Goal: Browse casually

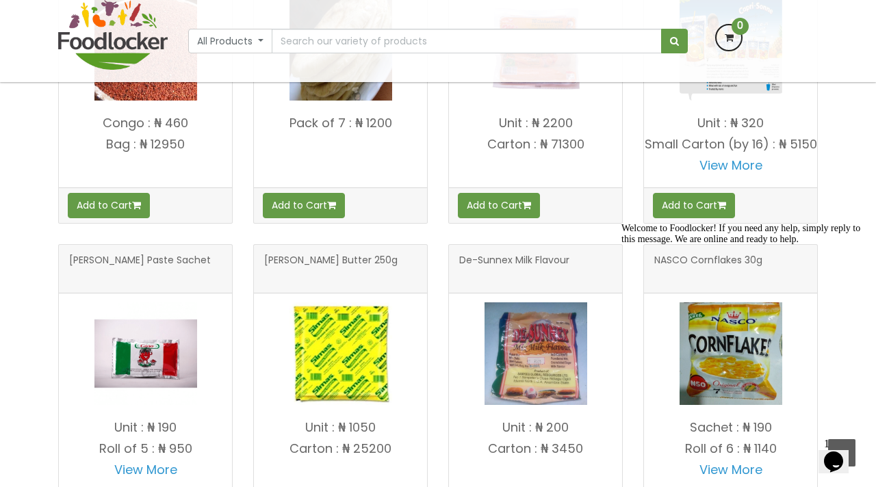
scroll to position [660, 0]
click at [621, 223] on icon "Chat attention grabber" at bounding box center [621, 223] width 0 height 0
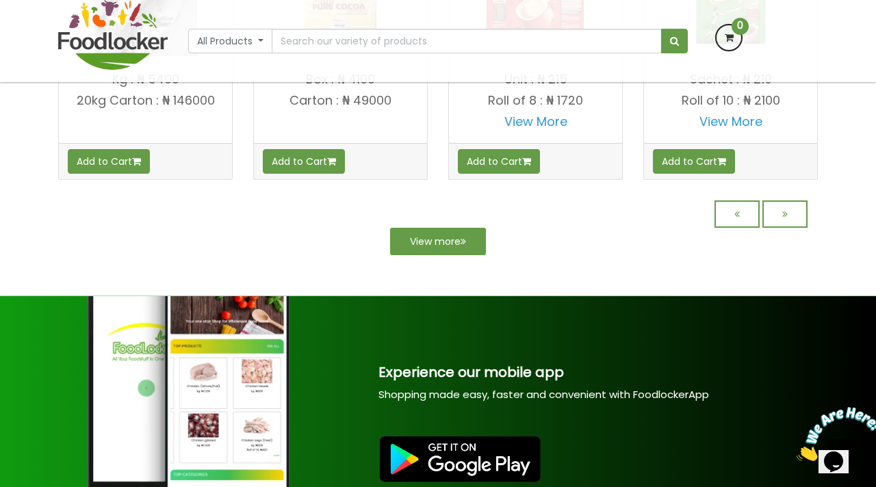
scroll to position [1318, 0]
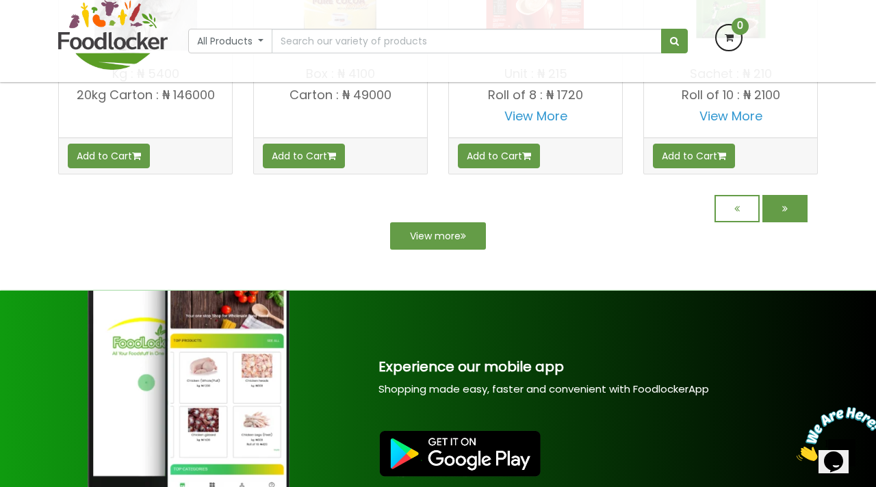
click at [789, 219] on link at bounding box center [784, 208] width 45 height 27
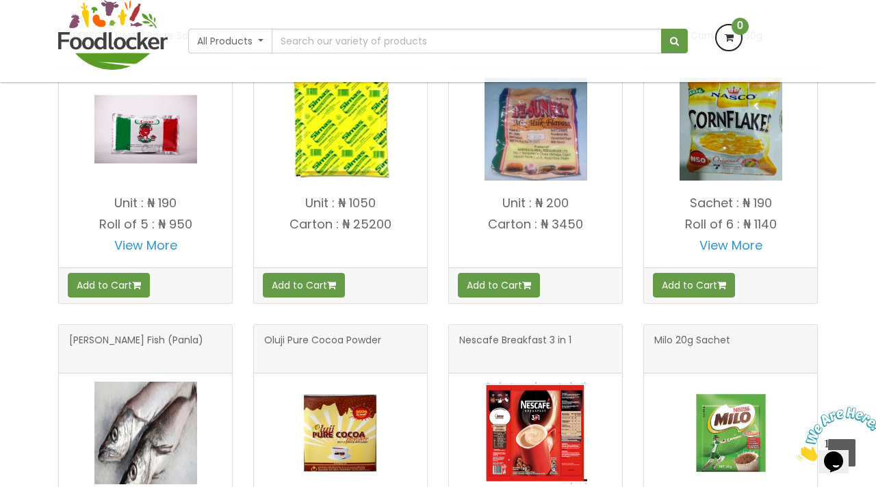
scroll to position [881, 0]
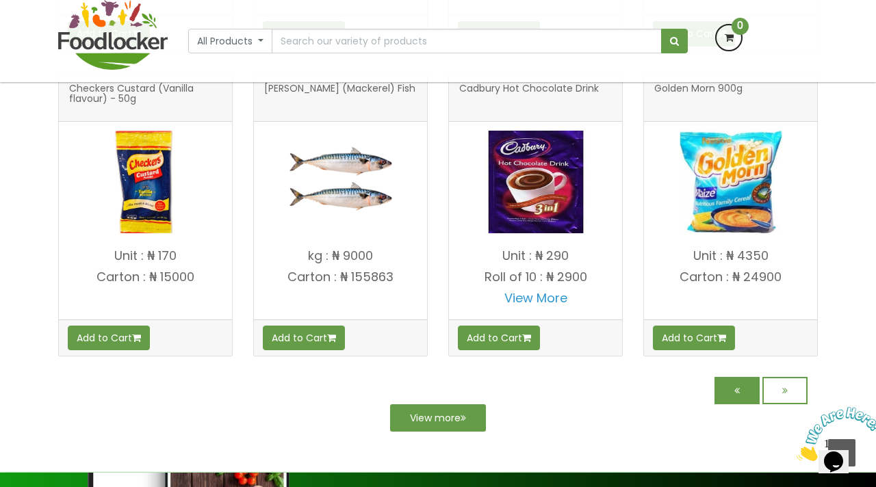
scroll to position [1248, 0]
click at [785, 389] on icon at bounding box center [784, 391] width 5 height 10
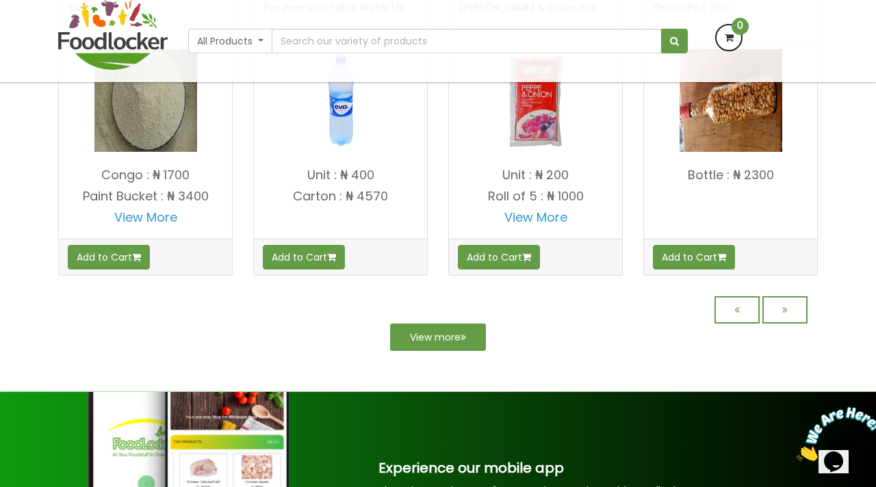
scroll to position [1244, 0]
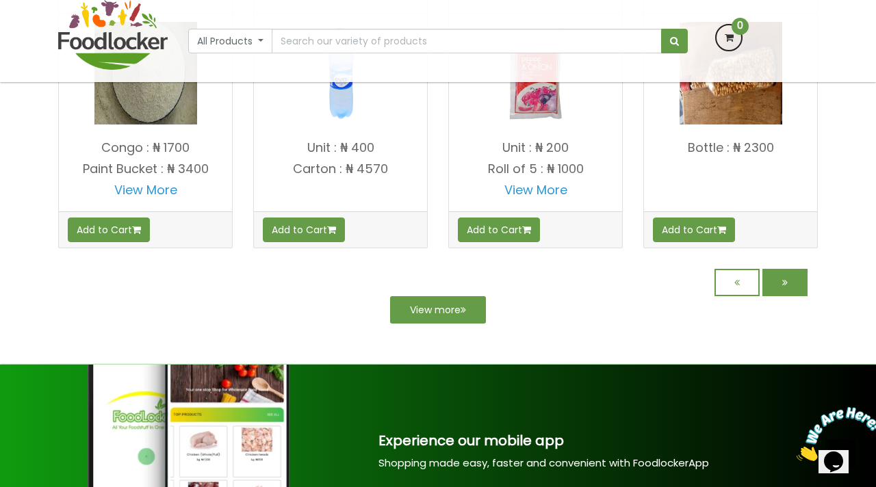
click at [783, 286] on icon at bounding box center [784, 283] width 5 height 10
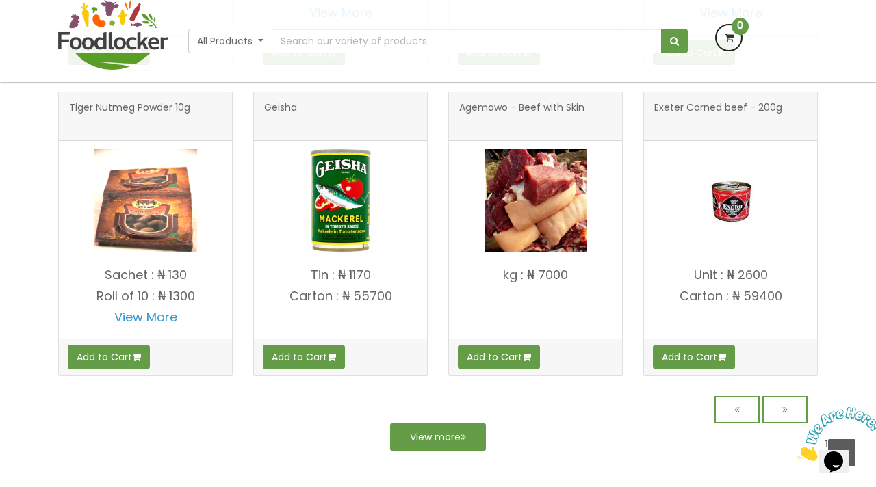
scroll to position [1124, 0]
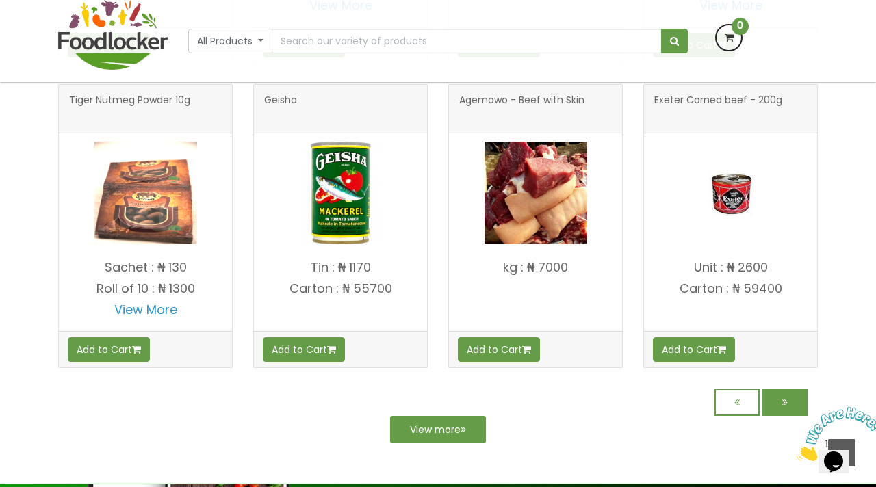
click at [786, 408] on link at bounding box center [784, 402] width 45 height 27
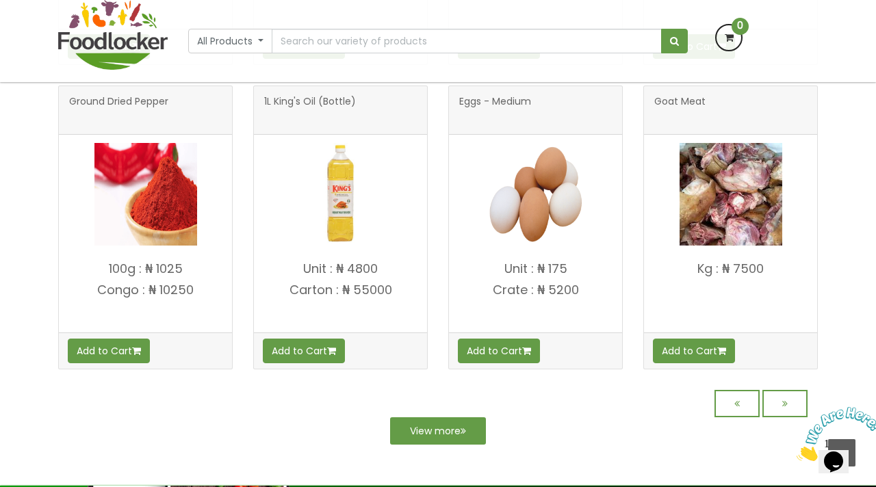
scroll to position [1124, 0]
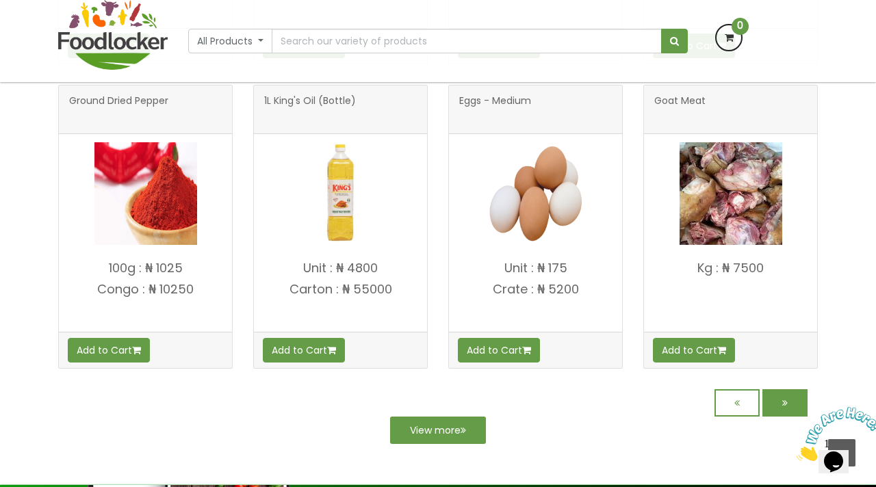
click at [789, 398] on link at bounding box center [784, 402] width 45 height 27
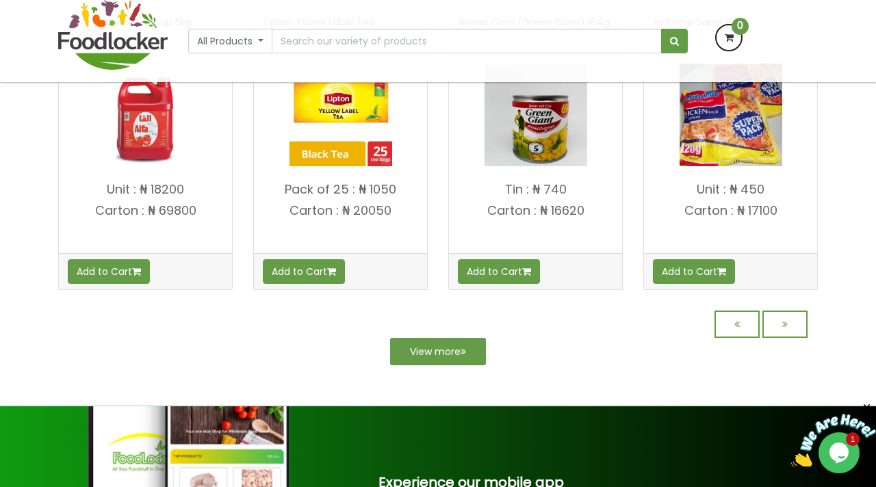
scroll to position [1202, 0]
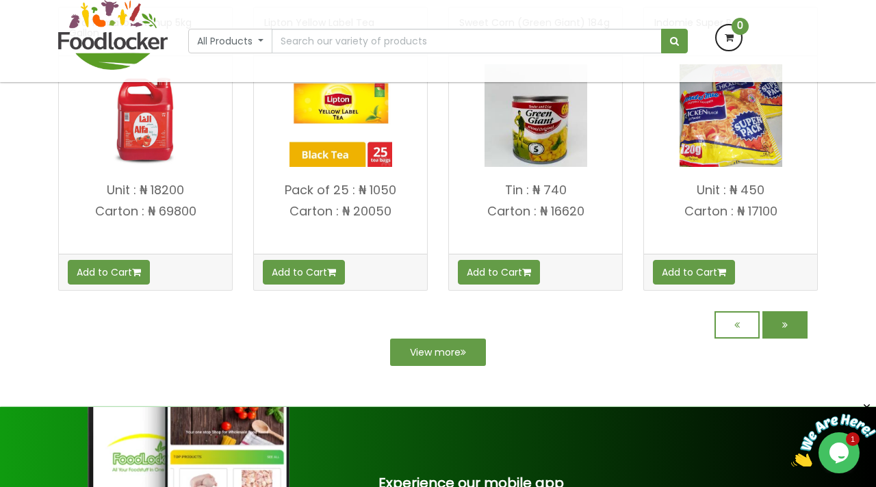
click at [783, 326] on icon at bounding box center [784, 325] width 5 height 10
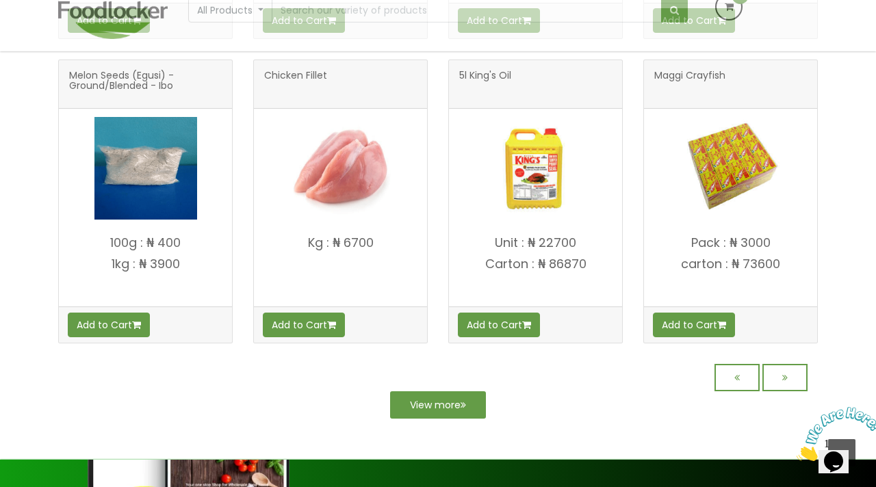
scroll to position [1155, 0]
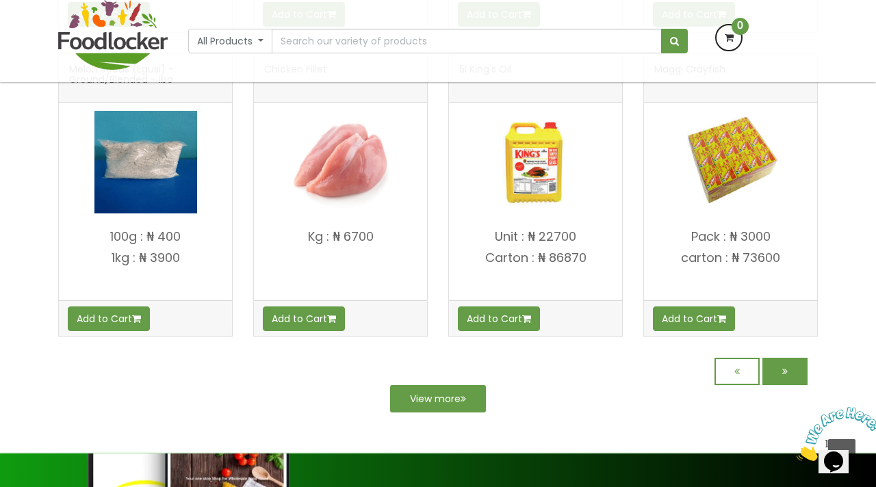
click at [786, 376] on link at bounding box center [784, 371] width 45 height 27
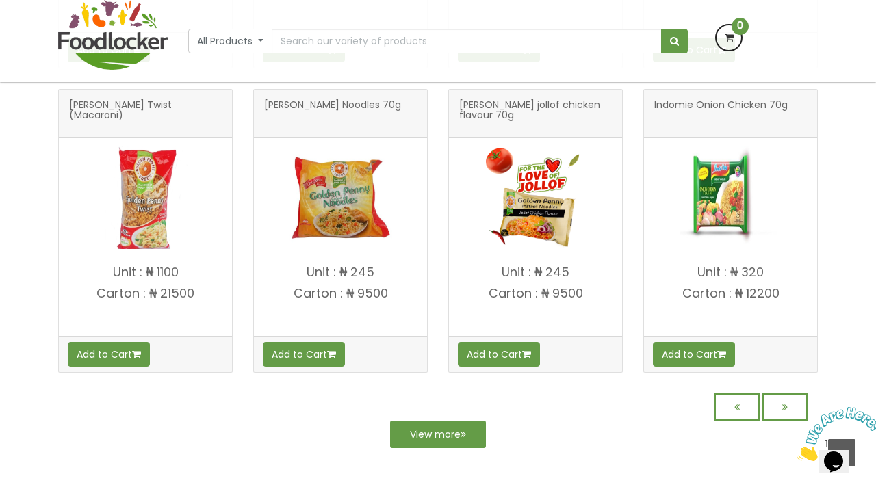
scroll to position [1122, 0]
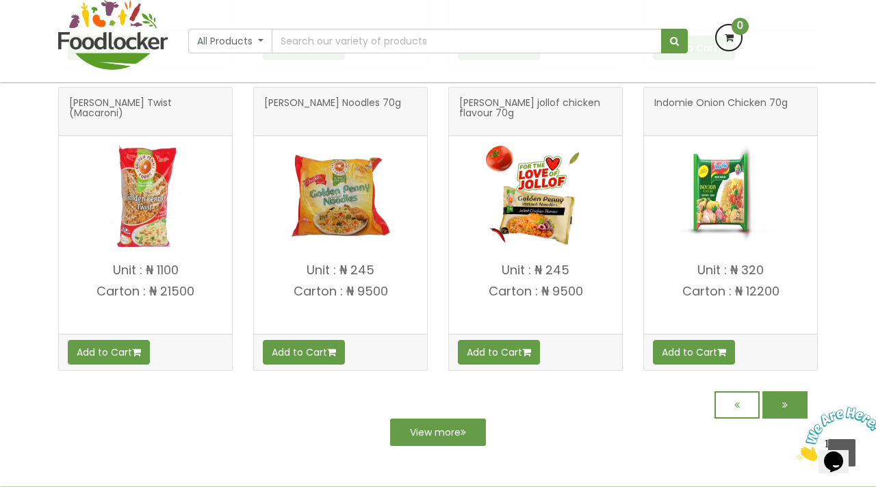
click at [786, 404] on icon at bounding box center [784, 405] width 5 height 10
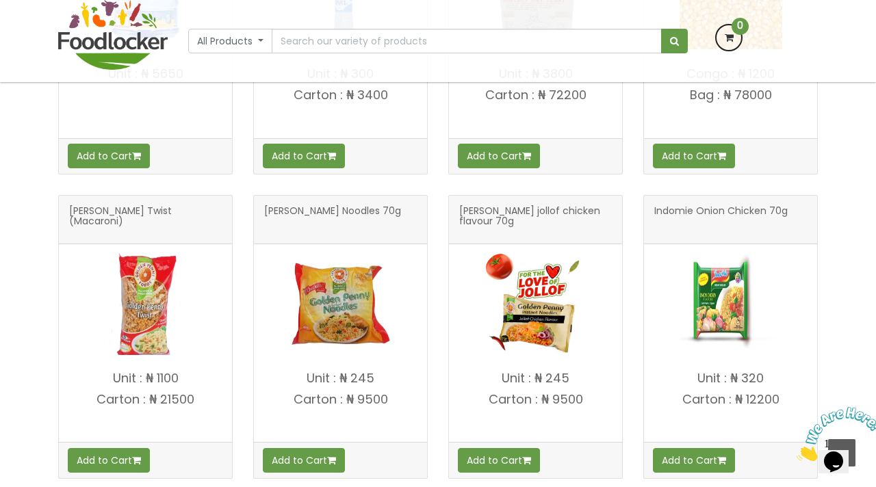
scroll to position [1230, 0]
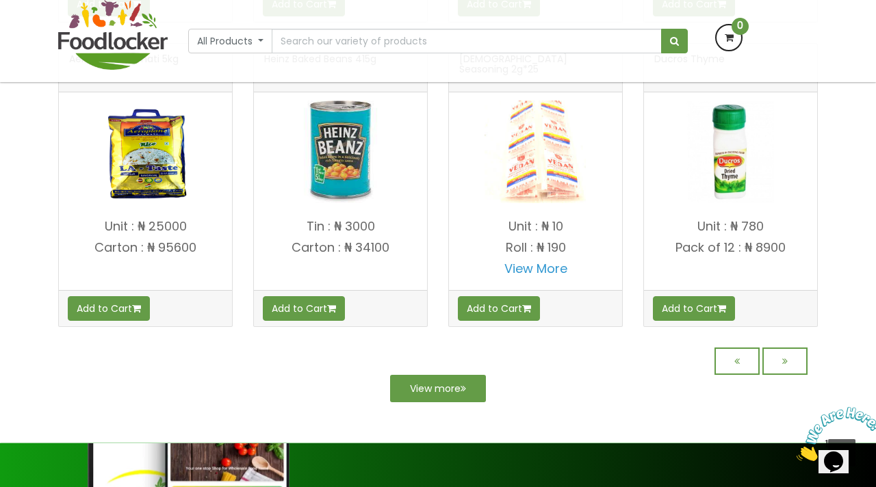
scroll to position [1178, 0]
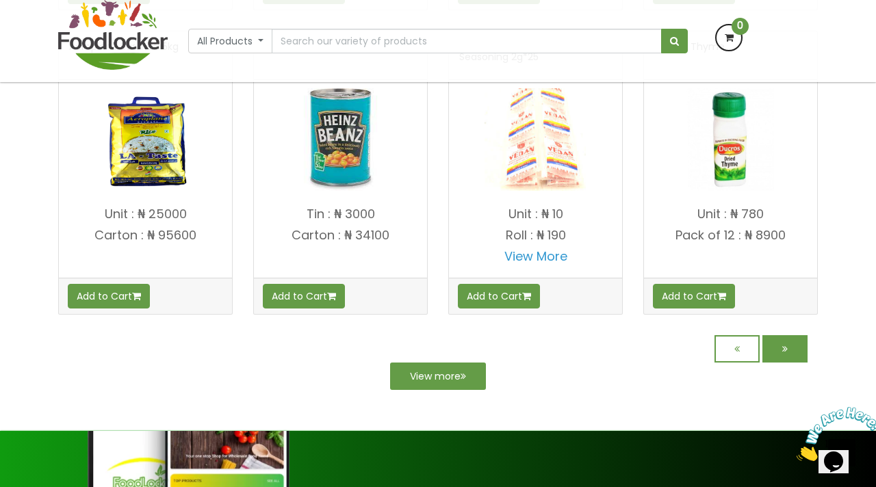
click at [799, 348] on link at bounding box center [784, 348] width 45 height 27
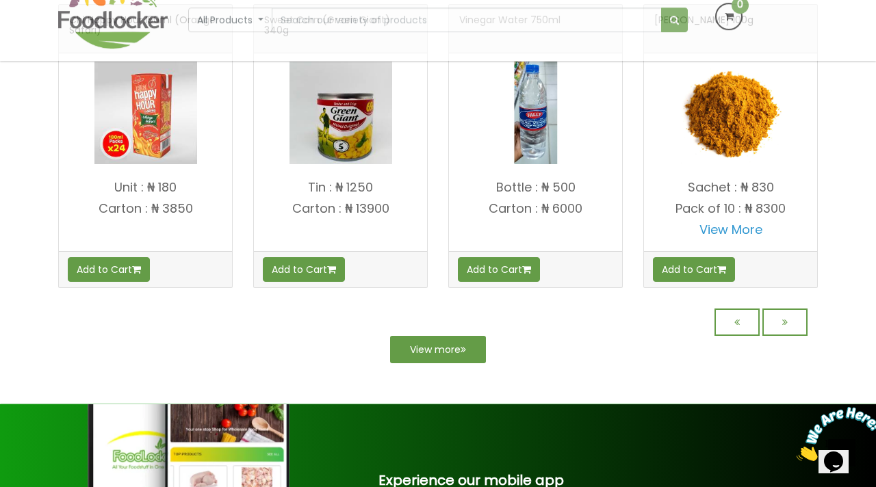
scroll to position [1209, 0]
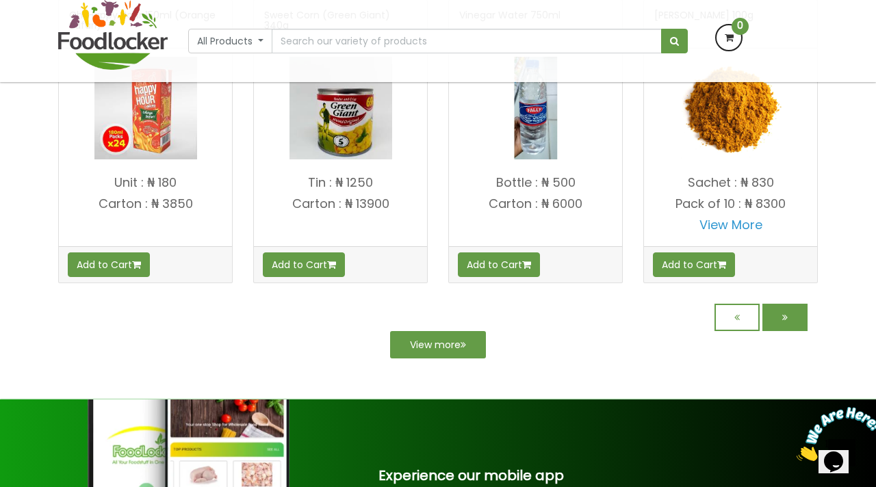
click at [784, 319] on icon at bounding box center [784, 318] width 5 height 10
